Goal: Information Seeking & Learning: Learn about a topic

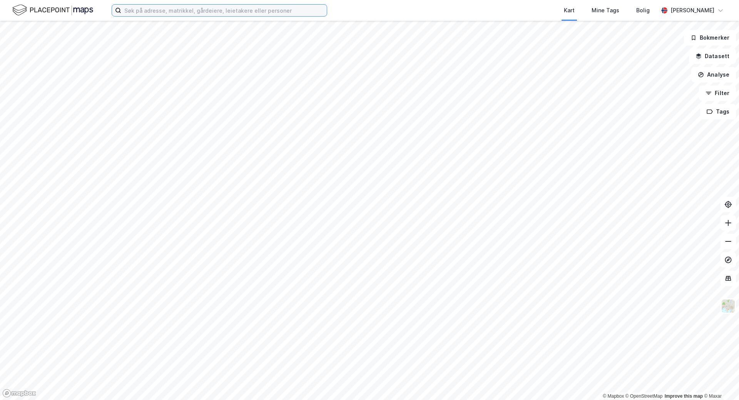
click at [194, 14] on input at bounding box center [224, 11] width 206 height 12
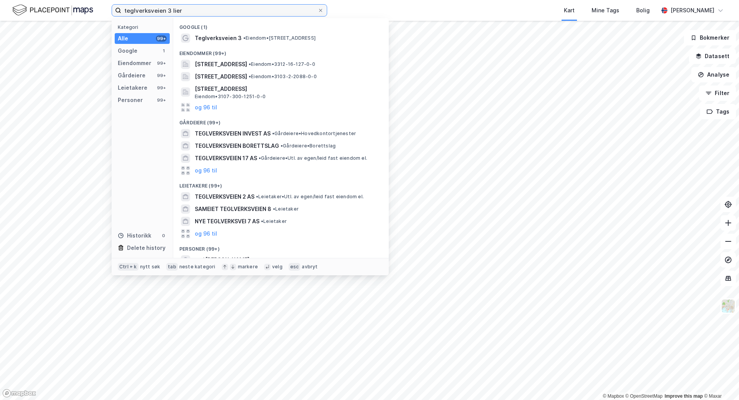
click at [169, 10] on input "teglverksveien 3 lier" at bounding box center [219, 11] width 196 height 12
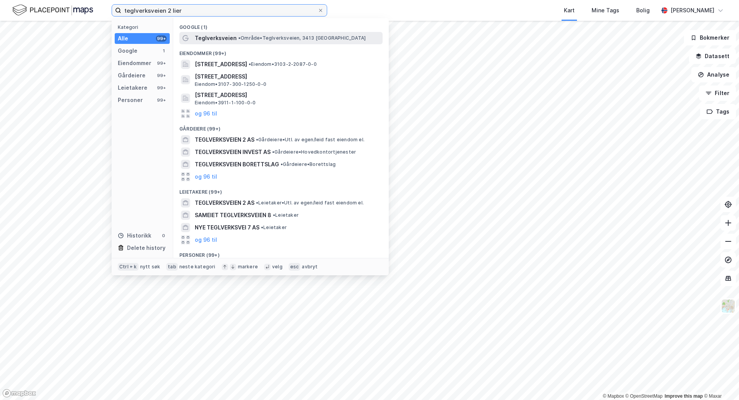
type input "teglverksveien 2 lier"
click at [290, 41] on div "Teglverksveien • Område • Teglverksveien, 3413 [GEOGRAPHIC_DATA]" at bounding box center [288, 37] width 186 height 9
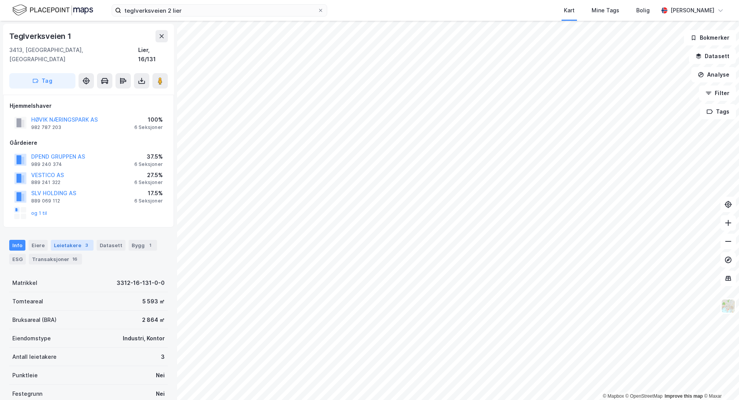
click at [78, 240] on div "Leietakere 3" at bounding box center [72, 245] width 43 height 11
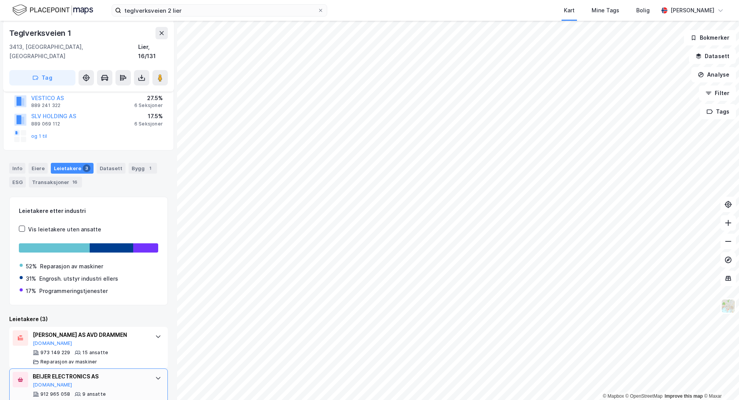
scroll to position [129, 0]
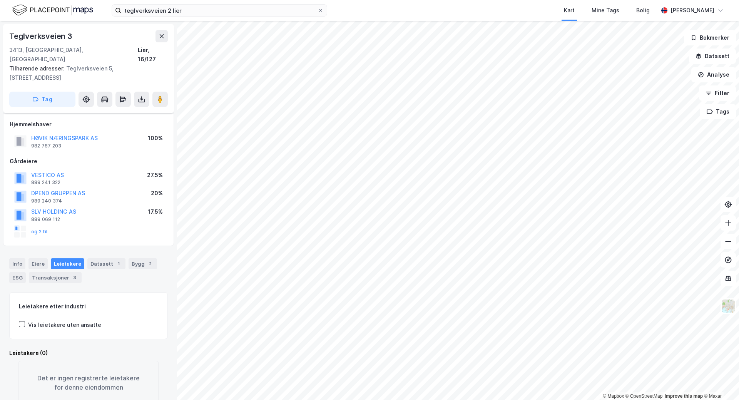
scroll to position [5, 0]
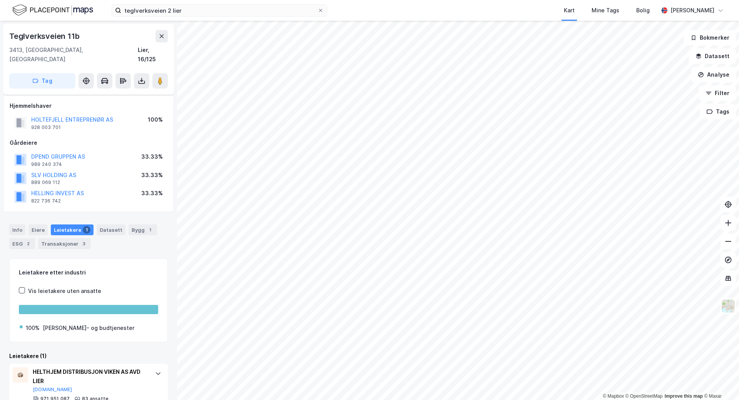
scroll to position [15, 0]
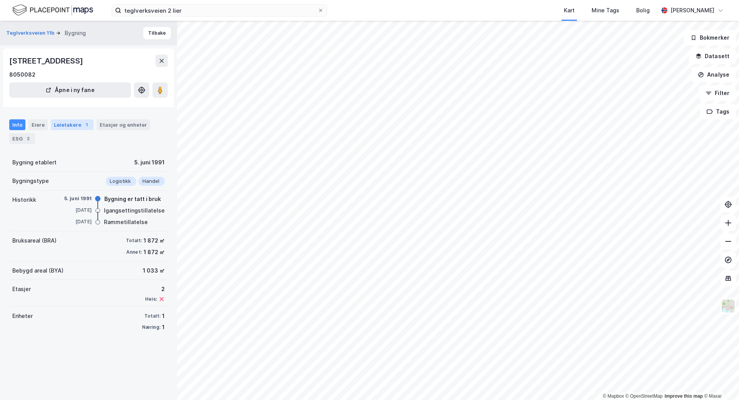
click at [76, 127] on div "Leietakere 1" at bounding box center [72, 124] width 43 height 11
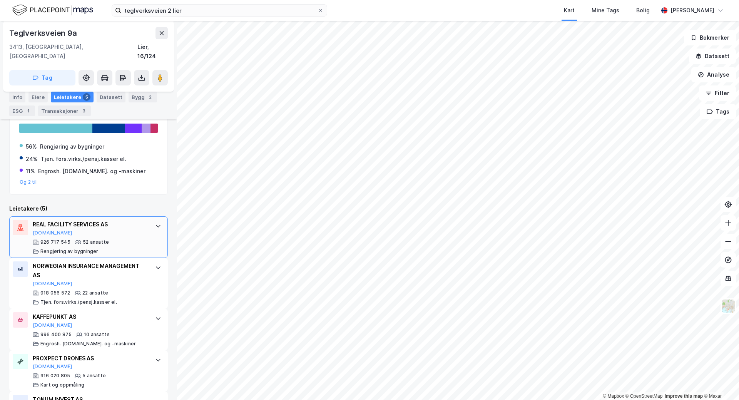
scroll to position [230, 0]
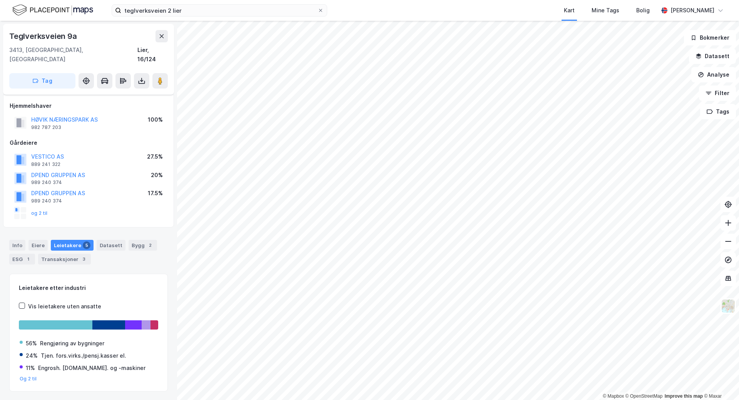
scroll to position [13, 0]
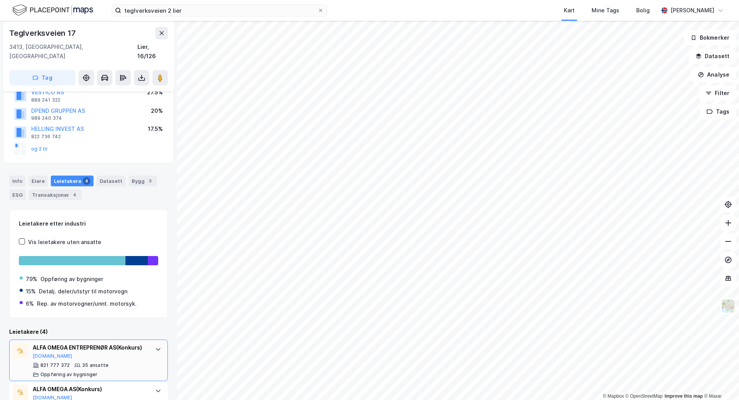
scroll to position [189, 0]
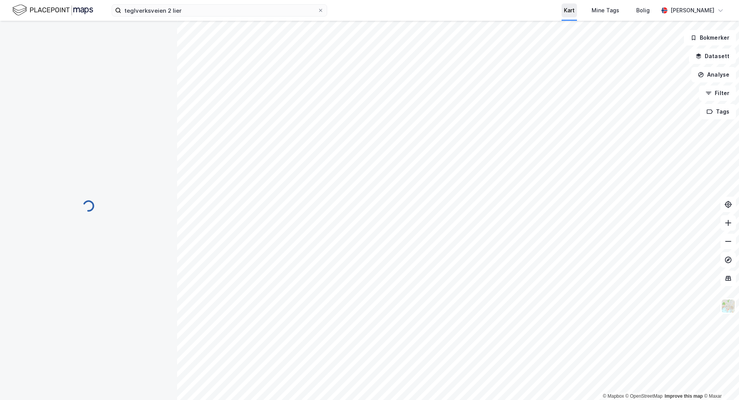
scroll to position [4, 0]
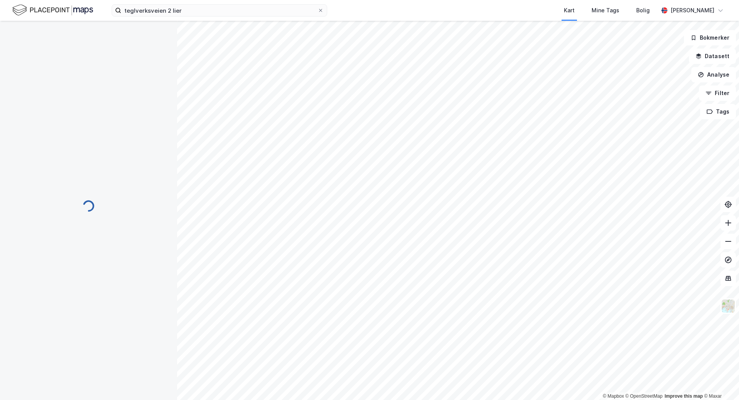
scroll to position [4, 0]
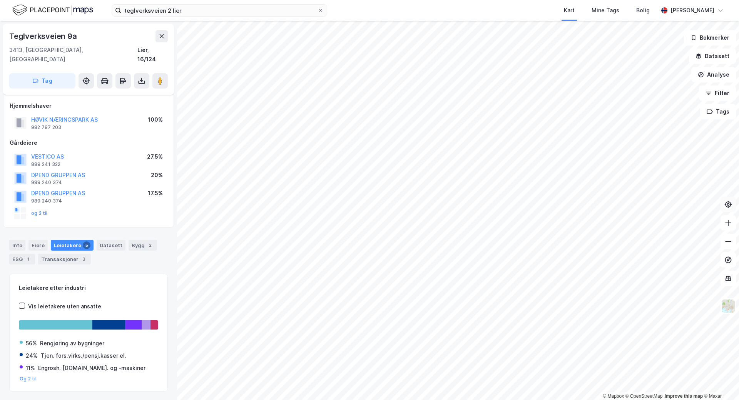
scroll to position [4, 0]
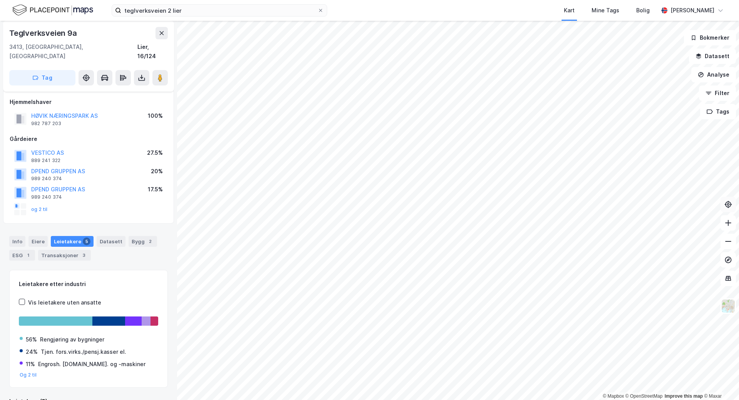
scroll to position [4, 0]
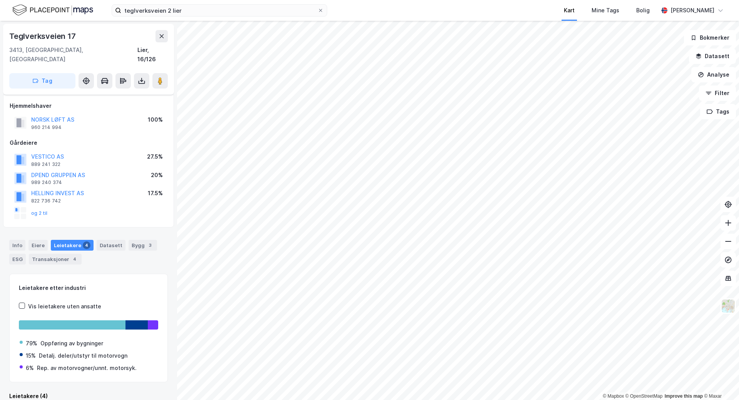
scroll to position [4, 0]
